Goal: Find contact information: Find contact information

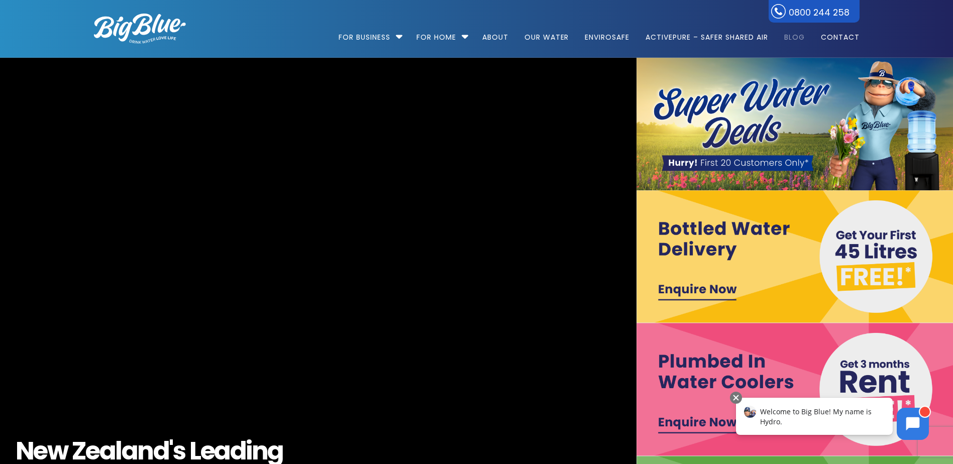
click at [794, 38] on link "Blog" at bounding box center [794, 32] width 35 height 65
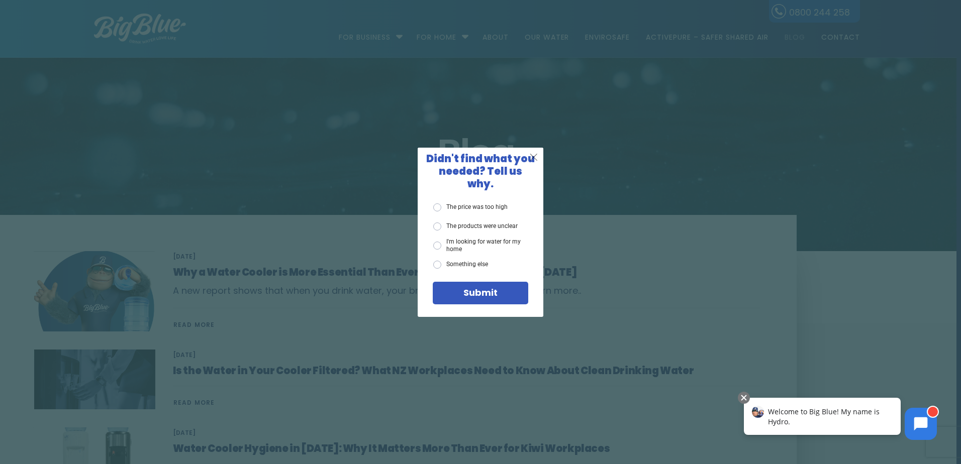
click at [532, 159] on span "X" at bounding box center [533, 157] width 9 height 13
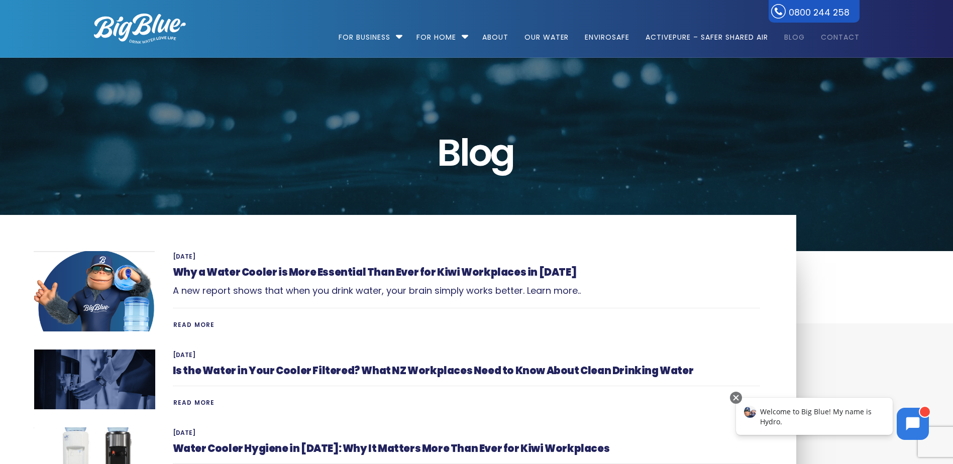
click at [848, 39] on link "Contact" at bounding box center [837, 32] width 46 height 65
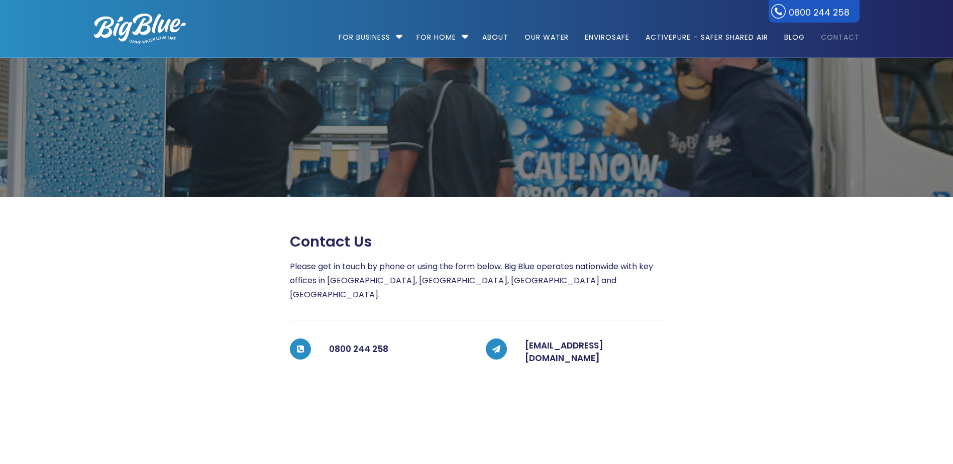
click at [655, 340] on h5 "[EMAIL_ADDRESS][DOMAIN_NAME]" at bounding box center [594, 353] width 139 height 26
drag, startPoint x: 648, startPoint y: 335, endPoint x: 527, endPoint y: 336, distance: 121.6
click at [527, 340] on h5 "[EMAIL_ADDRESS][DOMAIN_NAME]" at bounding box center [594, 353] width 139 height 26
copy link "[EMAIL_ADDRESS][DOMAIN_NAME]"
